Goal: Information Seeking & Learning: Learn about a topic

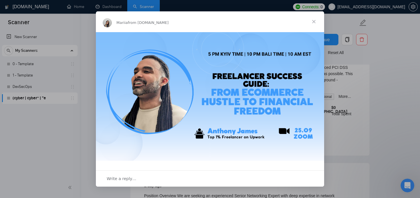
click at [314, 23] on span "Close" at bounding box center [313, 21] width 21 height 21
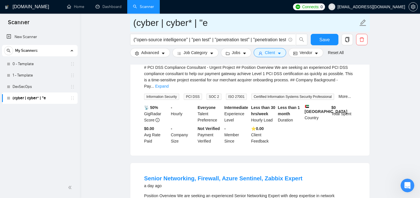
click at [363, 23] on icon "edit" at bounding box center [362, 22] width 7 height 7
drag, startPoint x: 224, startPoint y: 24, endPoint x: 130, endPoint y: 24, distance: 93.2
click at [133, 24] on input "(cyber | cyber* | "e" at bounding box center [245, 23] width 225 height 14
type input "З"
type input "Pentest"
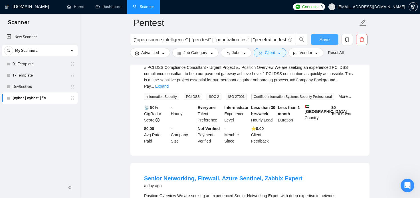
click at [332, 40] on button "Save" at bounding box center [324, 39] width 28 height 11
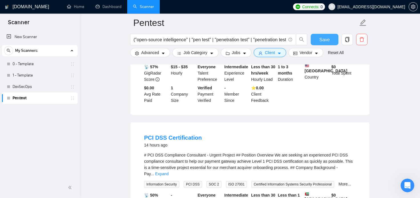
scroll to position [189, 0]
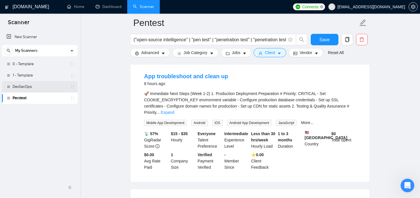
click at [21, 85] on link "DevSecOps" at bounding box center [40, 86] width 54 height 11
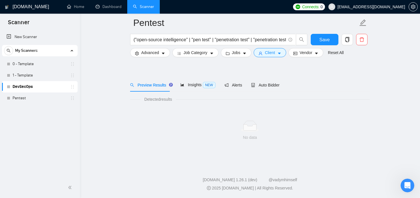
scroll to position [9, 0]
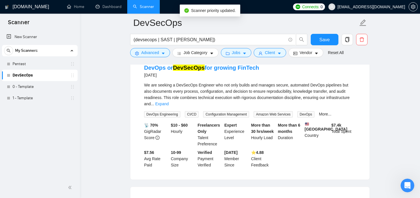
scroll to position [293, 0]
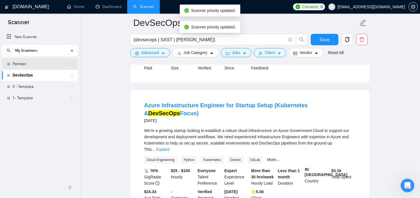
click at [30, 62] on link "Pentest" at bounding box center [40, 63] width 54 height 11
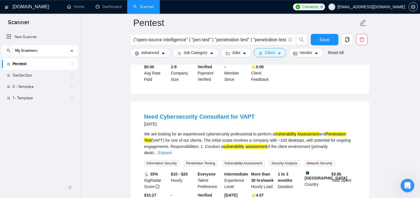
scroll to position [1017, 0]
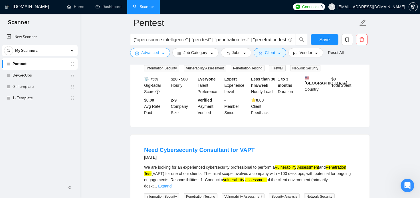
click at [160, 56] on button "Advanced" at bounding box center [150, 52] width 40 height 9
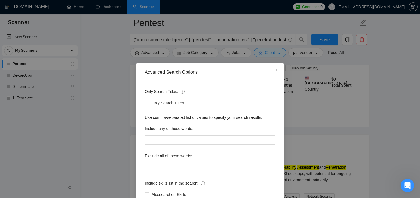
click at [148, 104] on input "Only Search Titles" at bounding box center [147, 103] width 4 height 4
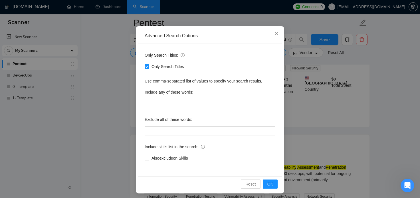
scroll to position [38, 0]
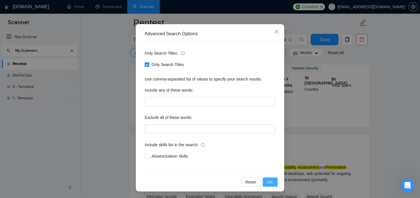
click at [268, 184] on span "OK" at bounding box center [270, 182] width 6 height 6
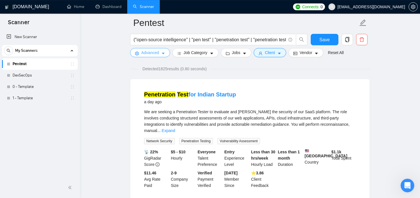
scroll to position [0, 0]
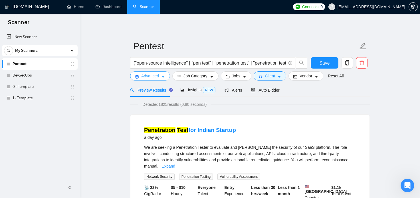
click at [147, 76] on span "Advanced" at bounding box center [150, 76] width 18 height 6
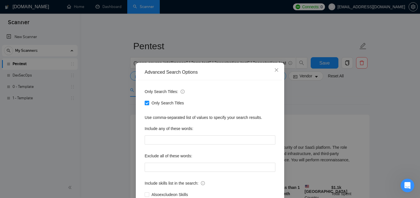
click at [149, 103] on span at bounding box center [147, 103] width 5 height 5
click at [149, 103] on input "Only Search Titles" at bounding box center [147, 103] width 4 height 4
checkbox input "false"
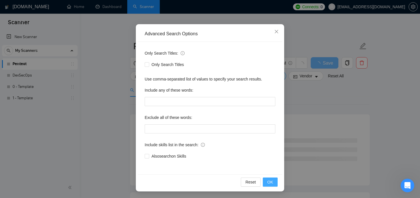
click at [272, 181] on span "OK" at bounding box center [270, 182] width 6 height 6
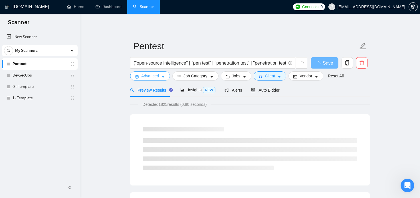
scroll to position [0, 0]
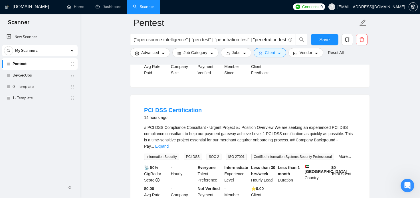
scroll to position [283, 0]
click at [22, 76] on link "DevSecOps" at bounding box center [40, 75] width 54 height 11
click at [324, 41] on span "Save" at bounding box center [324, 39] width 10 height 7
click at [30, 77] on link "DevSecOps" at bounding box center [40, 75] width 54 height 11
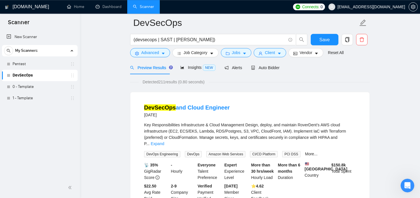
scroll to position [72, 0]
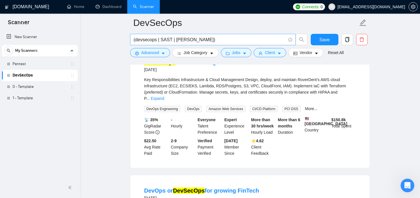
click at [219, 38] on input "(devsecops | SAST | [PERSON_NAME])" at bounding box center [209, 39] width 152 height 7
paste input "CI/CD Security Integration"
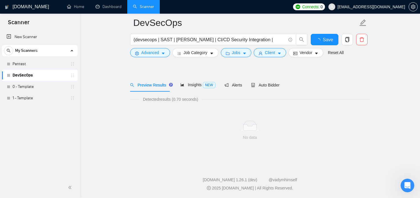
scroll to position [5, 0]
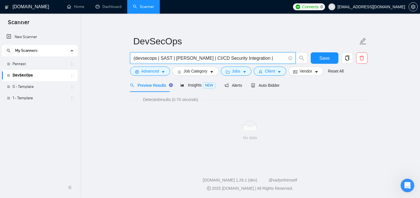
paste input "SecOps Automation"
paste input "Shift-Left Security"
type input "(devsecops | SAST | [PERSON_NAME] | CI/CD Security Integration | SecOps Automat…"
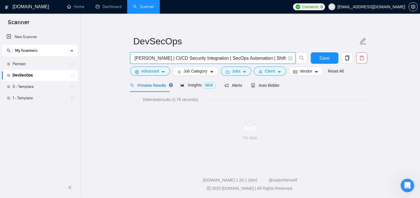
scroll to position [0, 43]
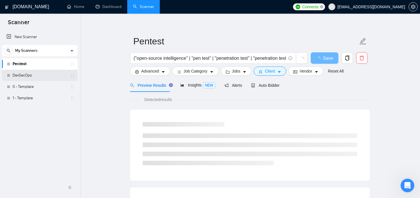
click at [29, 76] on link "DevSecOps" at bounding box center [40, 75] width 54 height 11
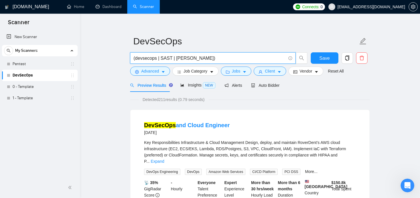
drag, startPoint x: 193, startPoint y: 59, endPoint x: 174, endPoint y: 58, distance: 19.1
click at [174, 58] on input "(devsecops | SAST | [PERSON_NAME])" at bounding box center [209, 58] width 152 height 7
paste input "Shift-Left Security"
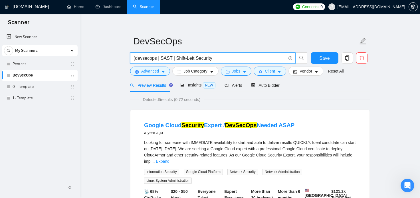
paste input "CI/CD Security Integration"
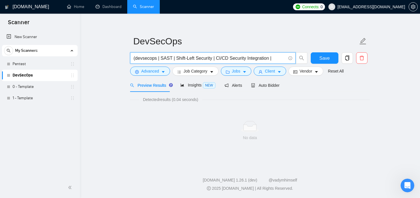
paste input "SecOps Automation"
paste input "Secrets Management"
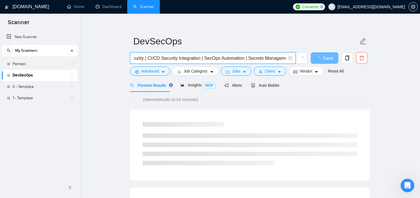
scroll to position [0, 70]
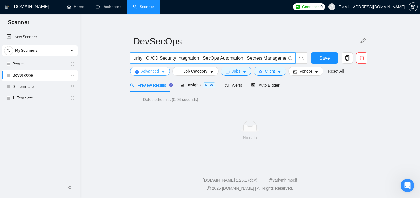
type input "(devsecops | SAST | Shift-Left Security | CI/CD Security Integration | SecOps A…"
click at [157, 72] on span "Advanced" at bounding box center [150, 71] width 18 height 6
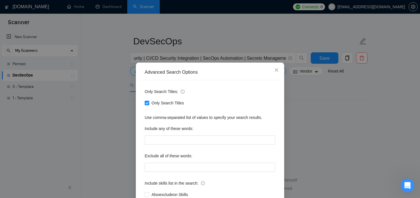
click at [146, 102] on input "Only Search Titles" at bounding box center [147, 103] width 4 height 4
checkbox input "false"
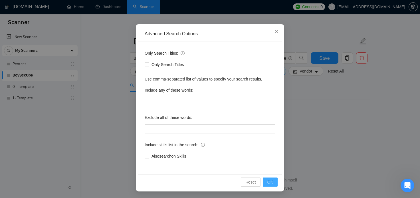
click at [268, 182] on span "OK" at bounding box center [270, 182] width 6 height 6
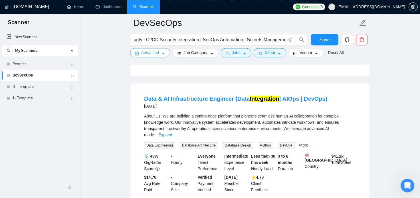
scroll to position [446, 0]
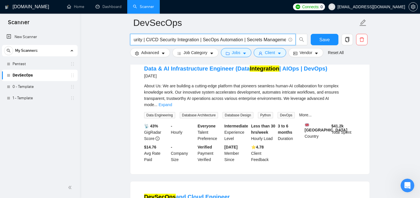
drag, startPoint x: 196, startPoint y: 40, endPoint x: 141, endPoint y: 38, distance: 55.4
click at [141, 38] on input "(devsecops | SAST | Shift-Left Security | CI/CD Security Integration | SecOps A…" at bounding box center [209, 39] width 152 height 7
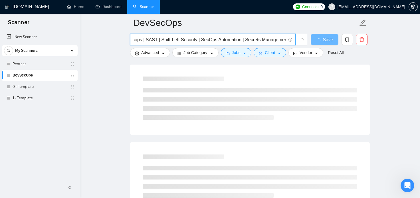
scroll to position [0, 14]
type input "(devsecops | SAST | Shift-Left Security | SecOps Automation | Secrets Managemen…"
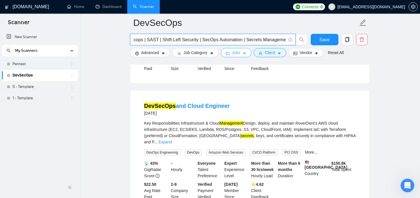
click at [232, 53] on span "Jobs" at bounding box center [236, 53] width 9 height 6
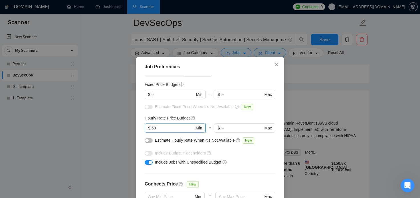
scroll to position [33, 0]
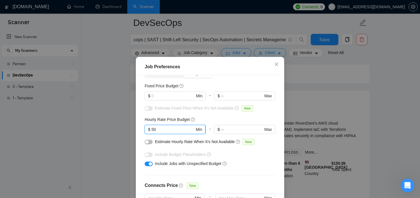
drag, startPoint x: 168, startPoint y: 128, endPoint x: 131, endPoint y: 127, distance: 37.1
click at [151, 127] on input "50" at bounding box center [172, 130] width 43 height 6
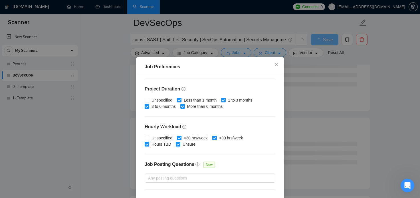
scroll to position [182, 0]
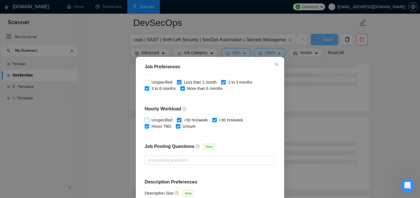
click at [147, 117] on label "Unspecified" at bounding box center [160, 120] width 30 height 6
click at [147, 118] on input "Unspecified" at bounding box center [147, 120] width 4 height 4
checkbox input "true"
click at [147, 80] on input "Unspecified" at bounding box center [147, 82] width 4 height 4
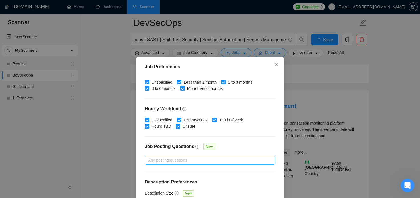
checkbox input "true"
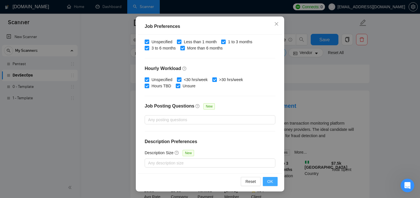
click at [271, 182] on span "OK" at bounding box center [270, 182] width 6 height 6
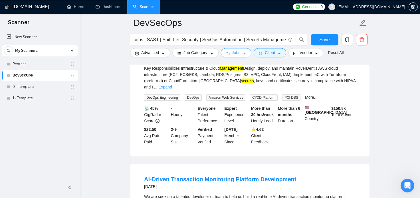
scroll to position [31, 0]
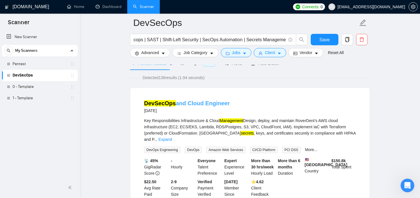
click at [193, 104] on link "DevSecOps and Cloud Engineer" at bounding box center [187, 103] width 86 height 6
click at [272, 79] on div "Detected 136 results (1.94 seconds)" at bounding box center [249, 78] width 239 height 6
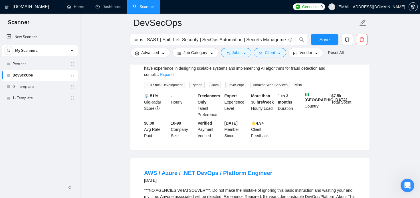
scroll to position [283, 0]
